Goal: Navigation & Orientation: Find specific page/section

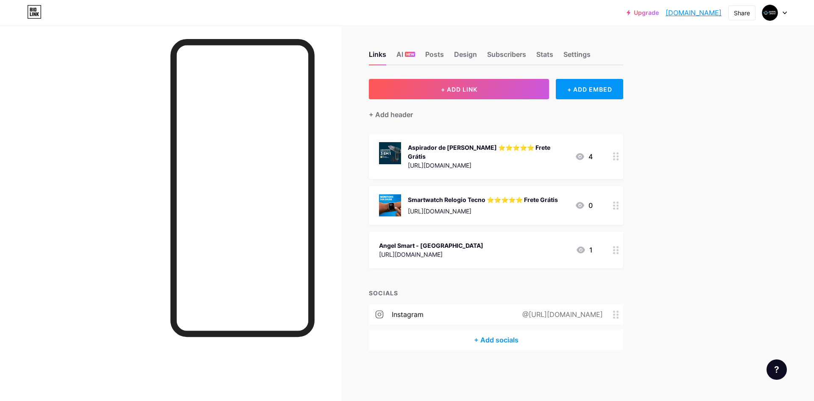
click at [785, 13] on icon at bounding box center [784, 13] width 3 height 2
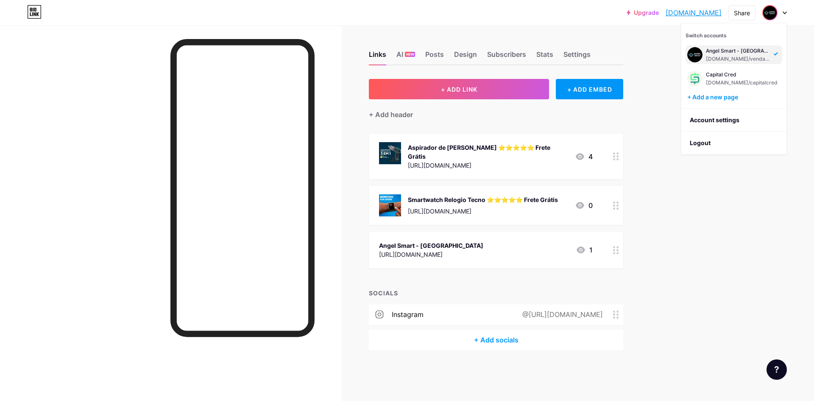
click at [658, 69] on div "Links AI NEW Posts Design Subscribers Stats Settings + ADD LINK + ADD EMBED + A…" at bounding box center [329, 208] width 659 height 367
click at [772, 15] on img at bounding box center [770, 13] width 14 height 14
click at [738, 72] on div "Capital Cred" at bounding box center [742, 74] width 72 height 7
